Goal: Check status: Check status

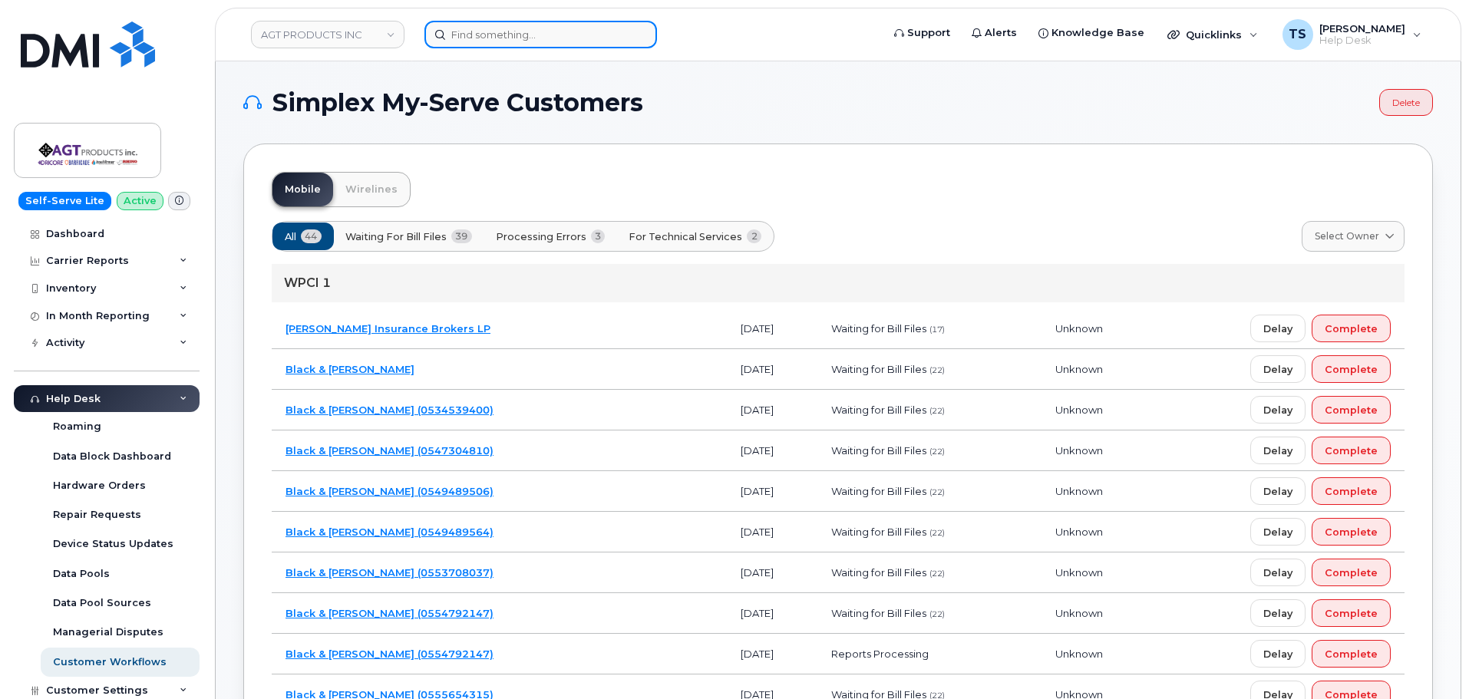
click at [578, 36] on input at bounding box center [541, 35] width 233 height 28
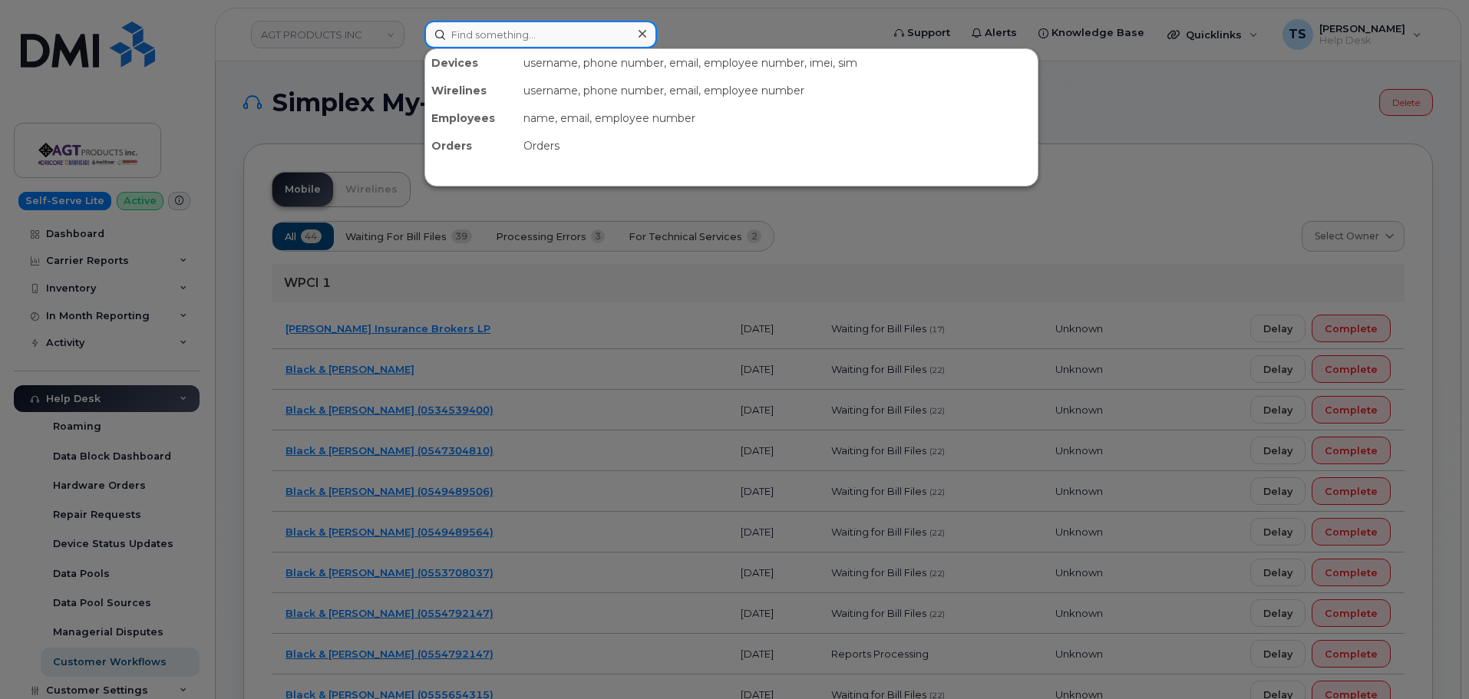
paste input "4374313712"
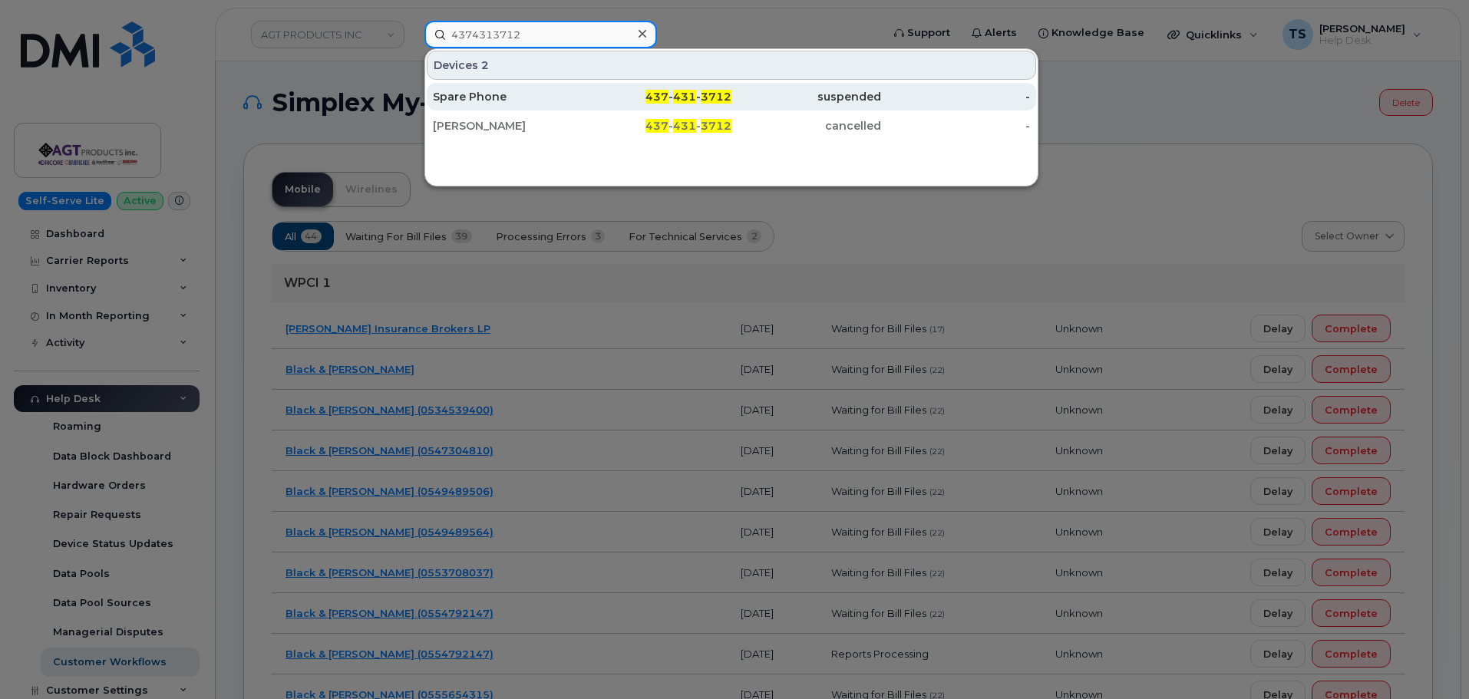
type input "4374313712"
click at [479, 101] on div "Spare Phone" at bounding box center [508, 96] width 150 height 15
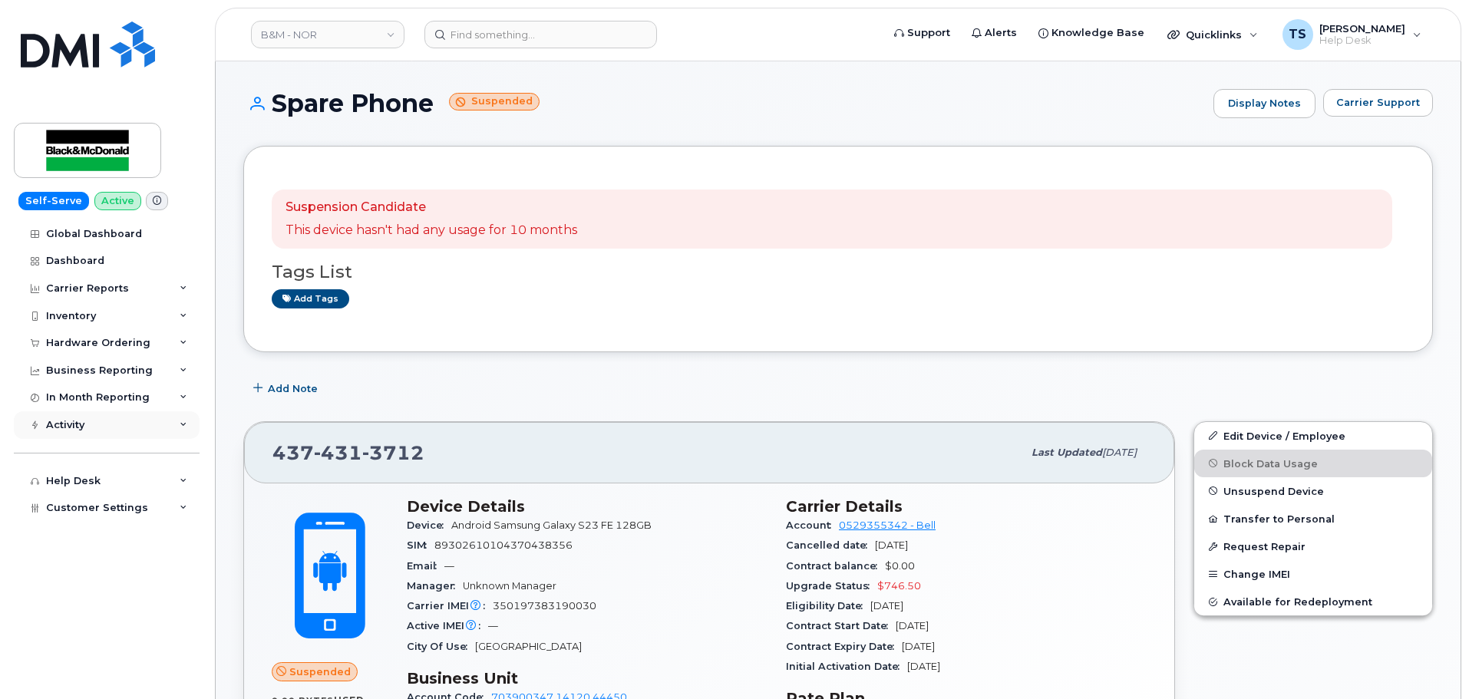
click at [118, 430] on div "Activity" at bounding box center [107, 425] width 186 height 28
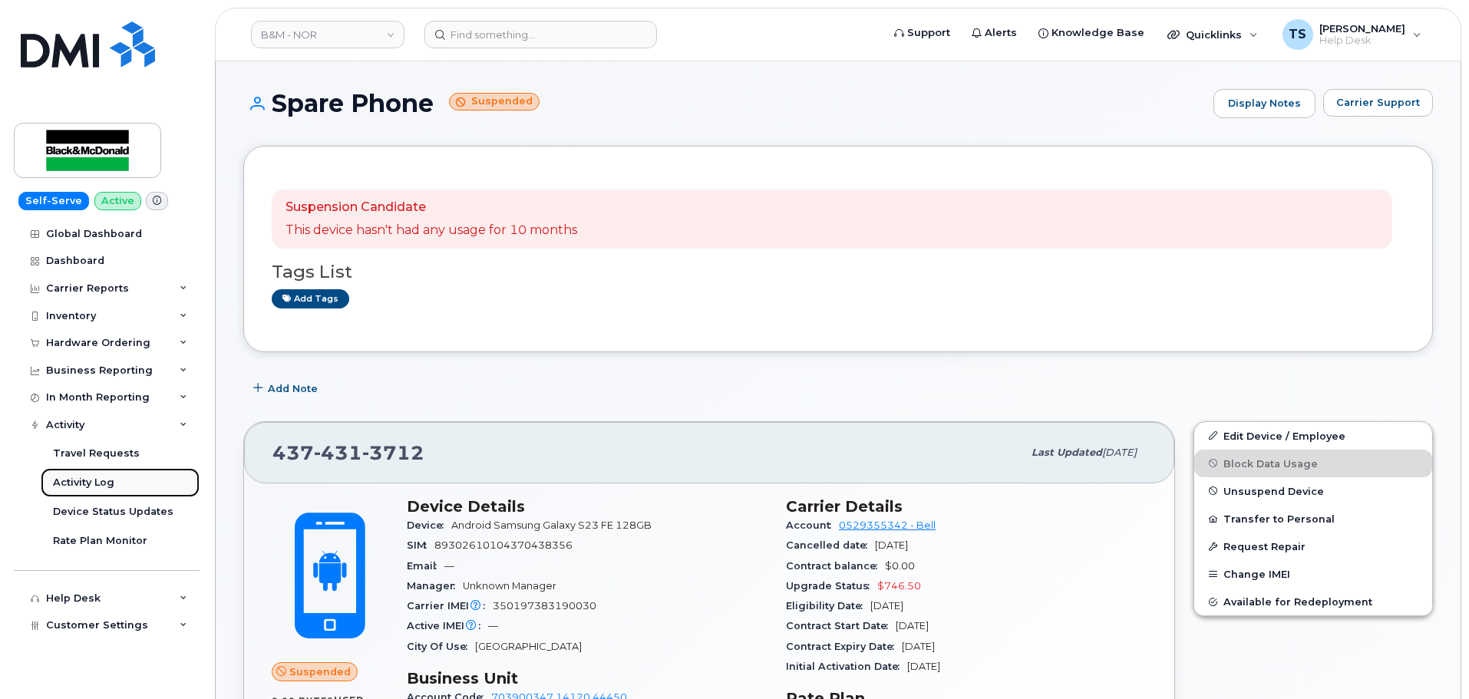
click at [78, 478] on div "Activity Log" at bounding box center [83, 483] width 61 height 14
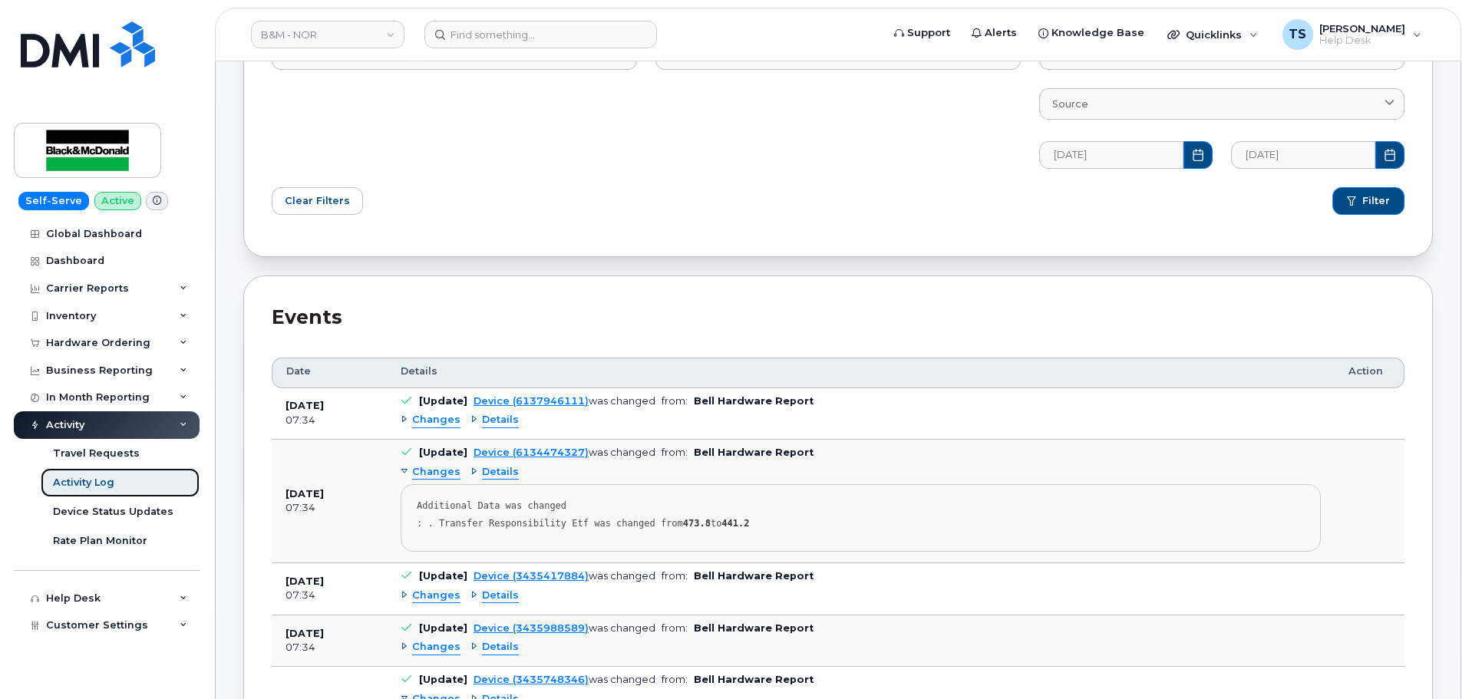
scroll to position [230, 0]
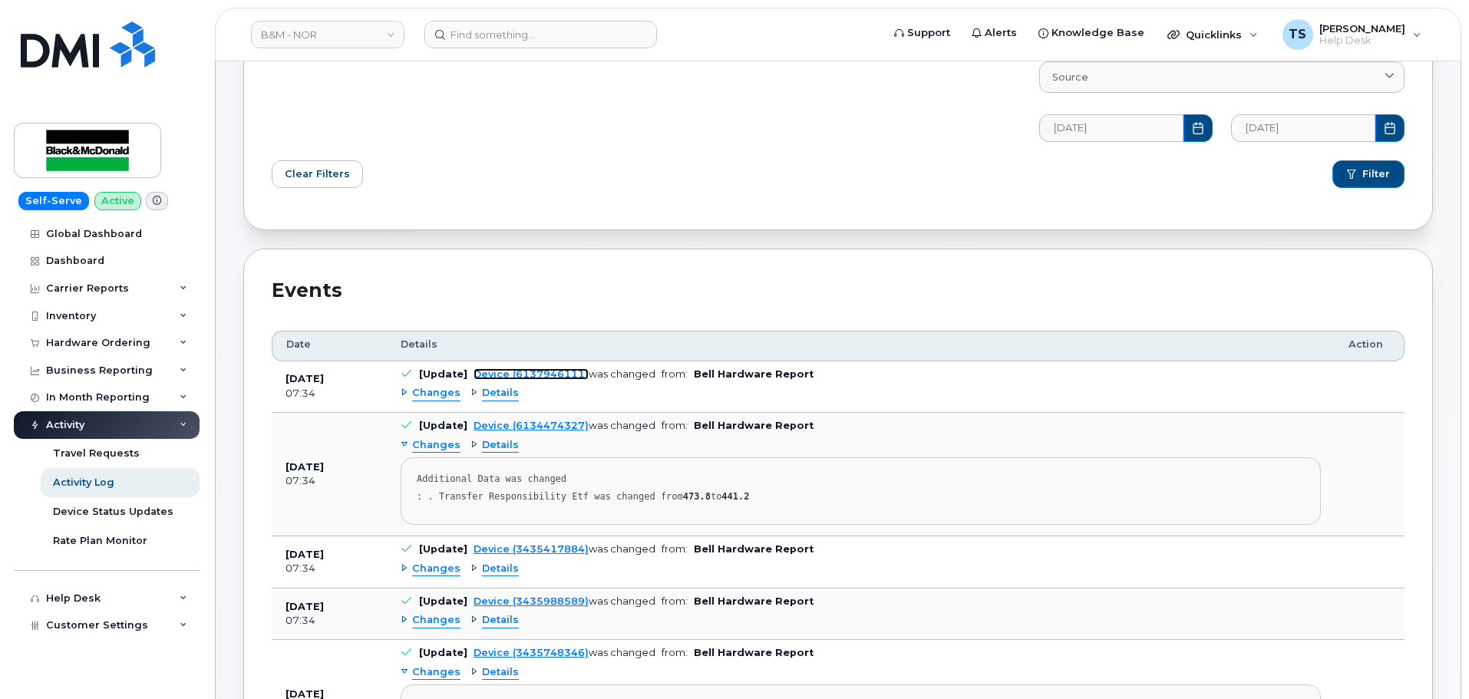
click at [477, 375] on link "Device (6137946111)" at bounding box center [531, 374] width 115 height 12
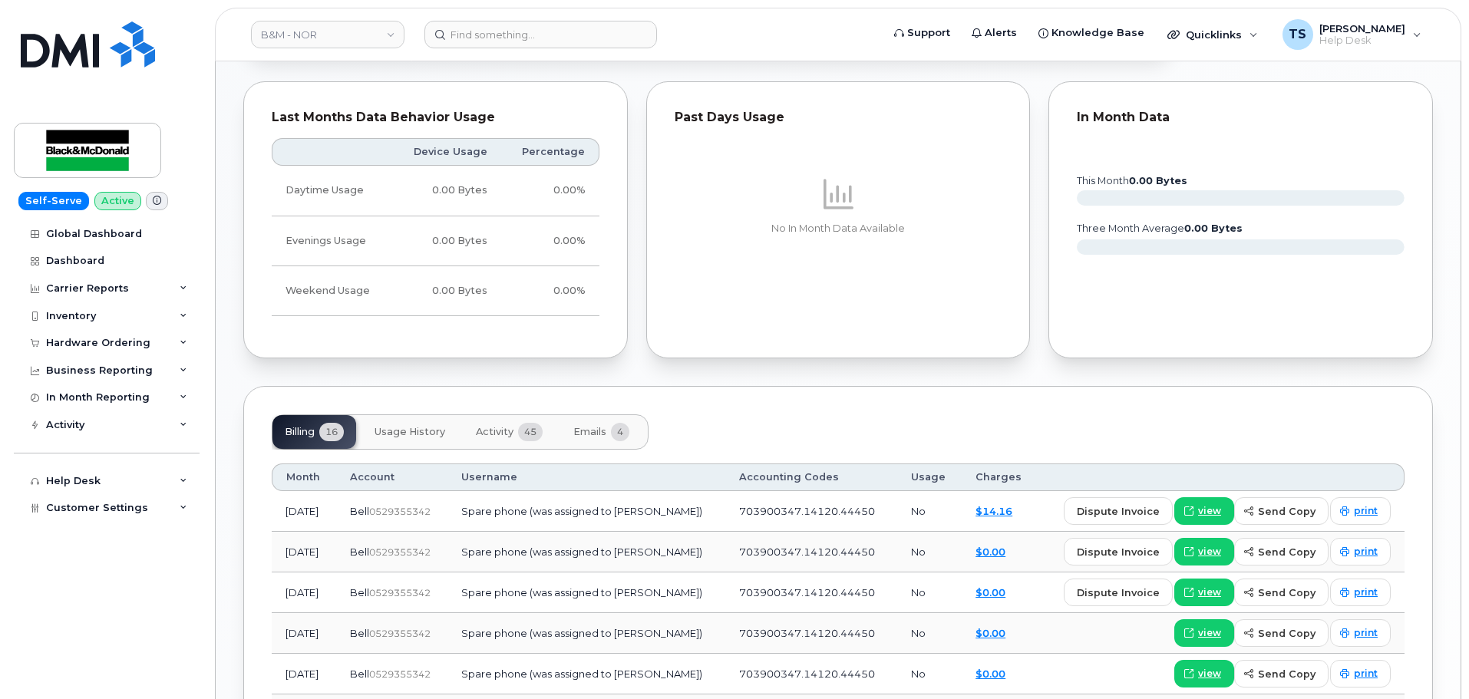
scroll to position [921, 0]
